Goal: Navigation & Orientation: Understand site structure

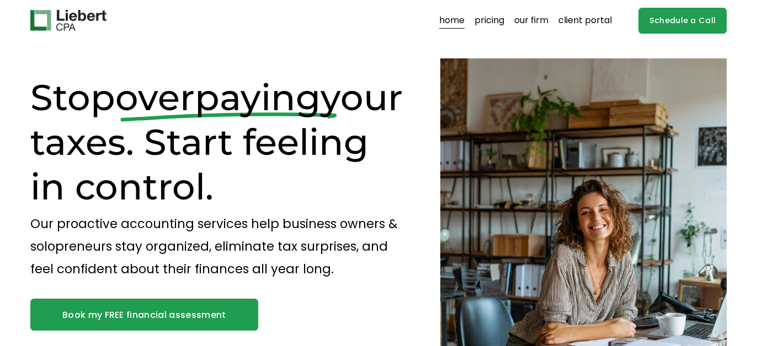
click at [486, 20] on link "pricing" at bounding box center [489, 21] width 30 height 18
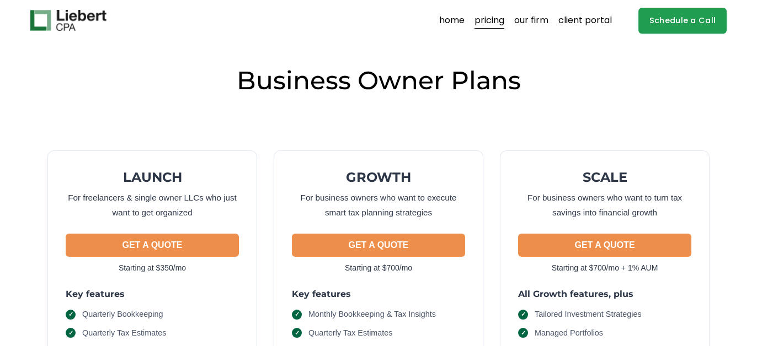
click at [450, 23] on link "home" at bounding box center [451, 21] width 25 height 18
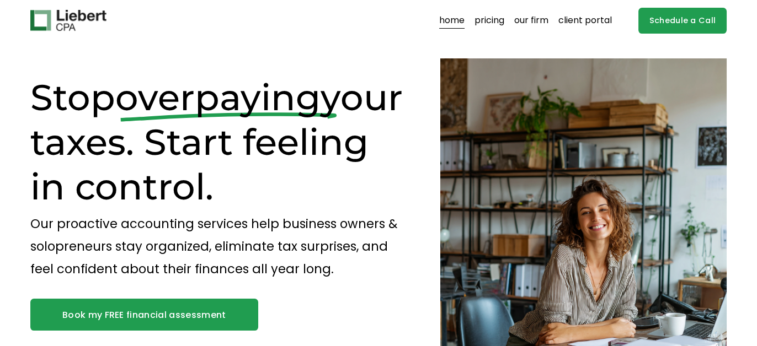
click at [529, 23] on link "our firm" at bounding box center [531, 21] width 34 height 18
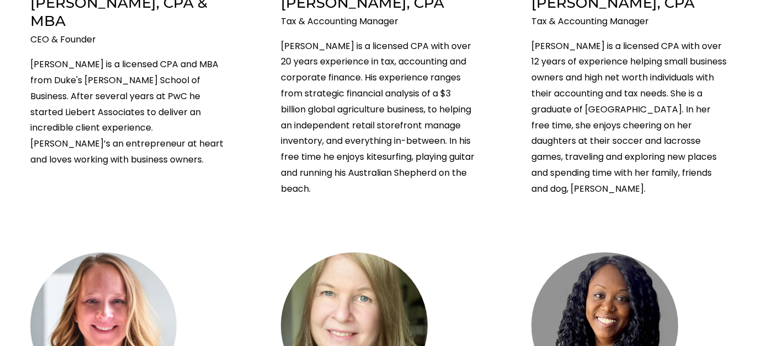
scroll to position [281, 0]
